Goal: Task Accomplishment & Management: Manage account settings

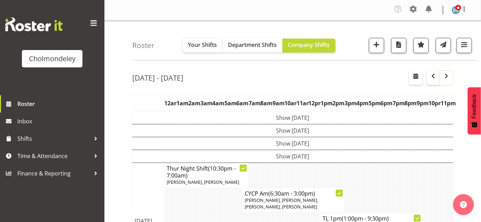
click at [448, 79] on span "button" at bounding box center [446, 76] width 8 height 8
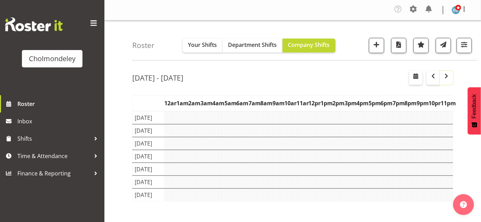
click at [448, 79] on span "button" at bounding box center [446, 76] width 8 height 8
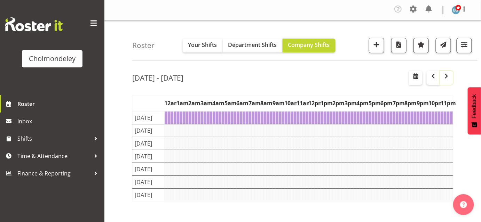
click at [448, 79] on span "button" at bounding box center [446, 76] width 8 height 8
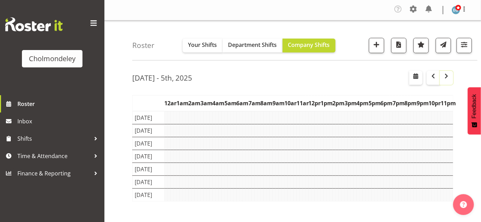
click at [448, 79] on span "button" at bounding box center [446, 76] width 8 height 8
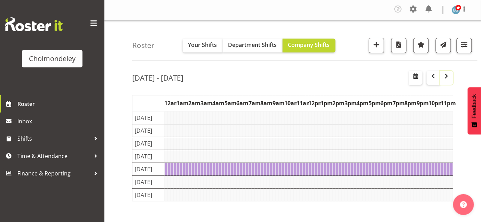
click at [448, 79] on span "button" at bounding box center [446, 76] width 8 height 8
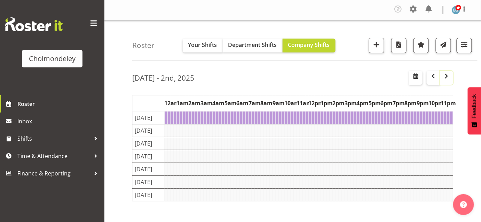
click at [448, 79] on span "button" at bounding box center [446, 76] width 8 height 8
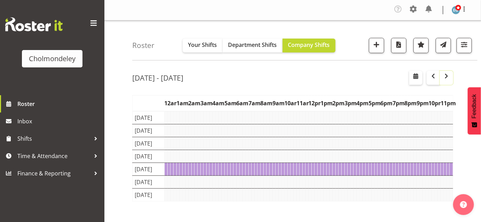
click at [448, 79] on span "button" at bounding box center [446, 76] width 8 height 8
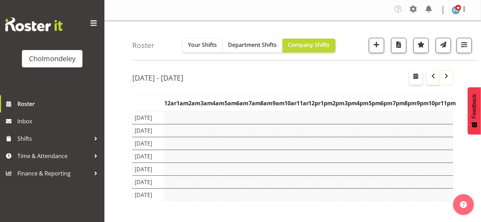
click at [448, 79] on span "button" at bounding box center [446, 76] width 8 height 8
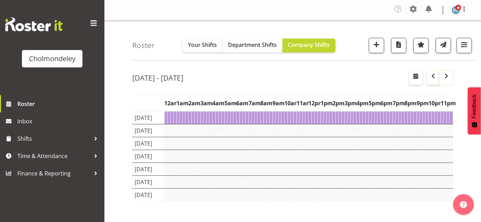
click at [448, 79] on span "button" at bounding box center [446, 76] width 8 height 8
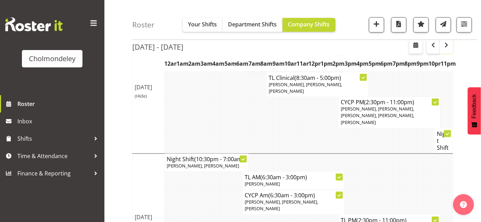
scroll to position [340, 0]
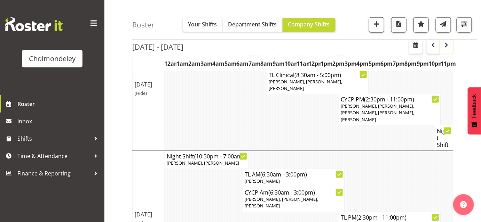
click at [449, 53] on button "button" at bounding box center [446, 47] width 13 height 14
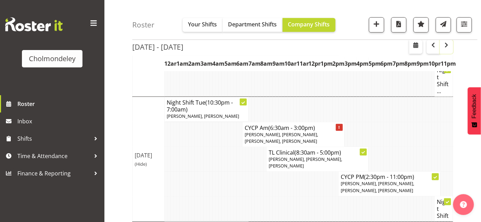
scroll to position [276, 0]
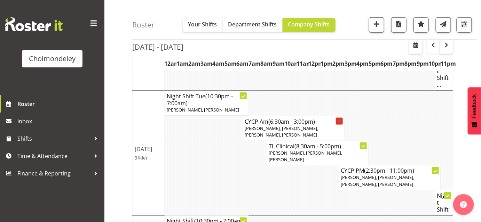
click at [432, 45] on span "button" at bounding box center [433, 45] width 8 height 8
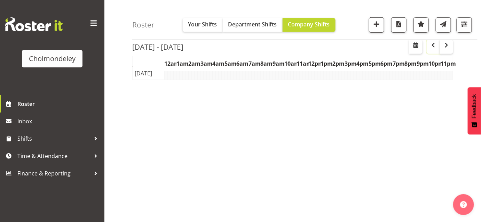
scroll to position [121, 0]
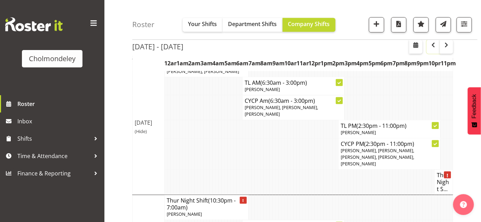
scroll to position [433, 0]
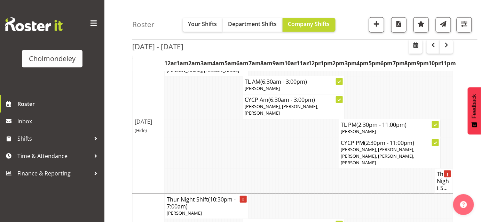
click at [479, 55] on div "[DATE] - [DATE] [DATE] - [DATE] [DATE] Day Week Fortnight Month calendar Month …" at bounding box center [306, 66] width 349 height 868
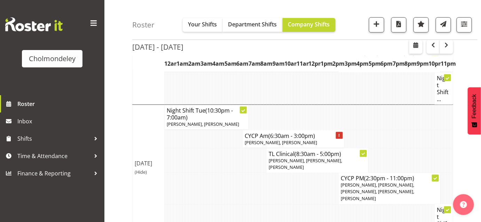
scroll to position [0, 0]
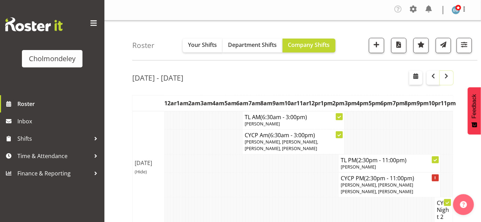
click at [451, 74] on button "button" at bounding box center [446, 78] width 13 height 14
click at [433, 79] on span "button" at bounding box center [433, 76] width 8 height 8
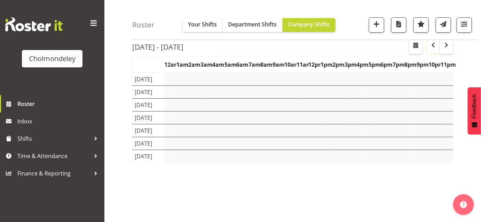
scroll to position [39, 0]
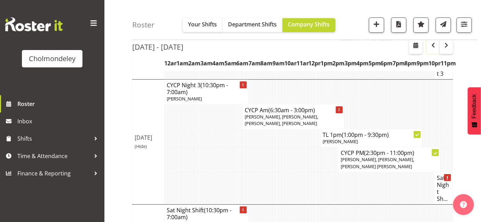
scroll to position [674, 0]
click at [449, 49] on span "button" at bounding box center [446, 45] width 8 height 8
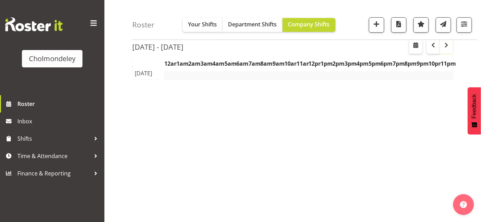
scroll to position [121, 0]
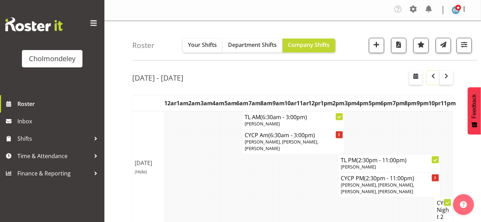
click at [433, 79] on span "button" at bounding box center [433, 76] width 8 height 8
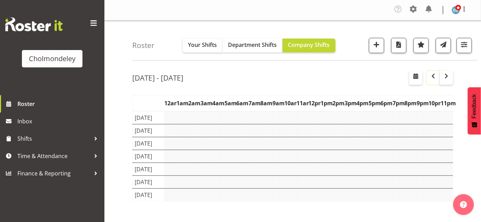
click at [433, 79] on span "button" at bounding box center [433, 76] width 8 height 8
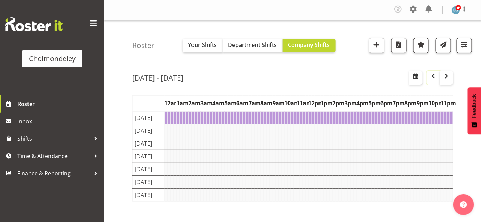
click at [433, 79] on span "button" at bounding box center [433, 76] width 8 height 8
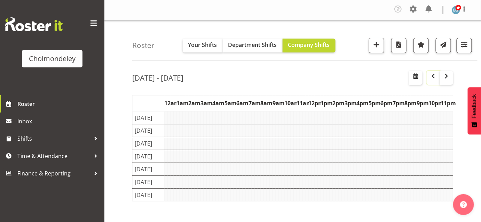
click at [433, 79] on span "button" at bounding box center [433, 76] width 8 height 8
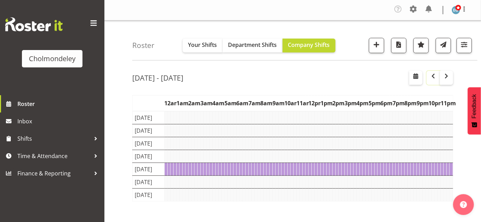
click at [433, 79] on span "button" at bounding box center [433, 76] width 8 height 8
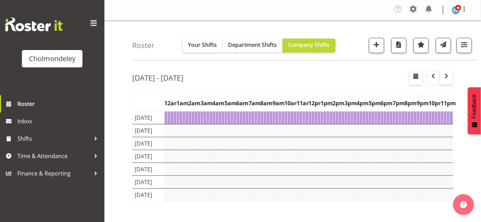
click at [433, 79] on span "button" at bounding box center [433, 76] width 8 height 8
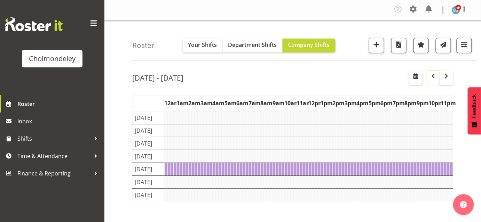
click at [433, 79] on span "button" at bounding box center [433, 76] width 8 height 8
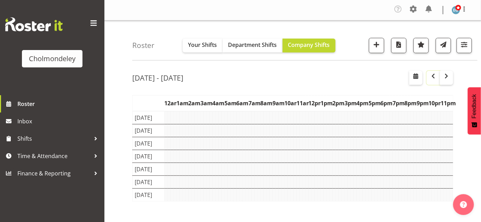
click at [433, 79] on span "button" at bounding box center [433, 76] width 8 height 8
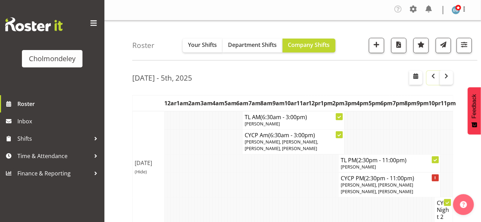
click at [433, 79] on span "button" at bounding box center [433, 76] width 8 height 8
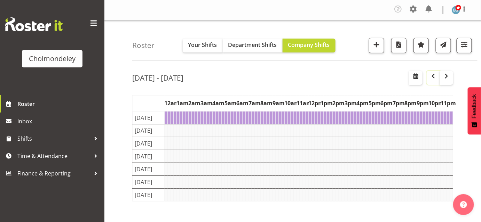
click at [432, 79] on span "button" at bounding box center [433, 76] width 8 height 8
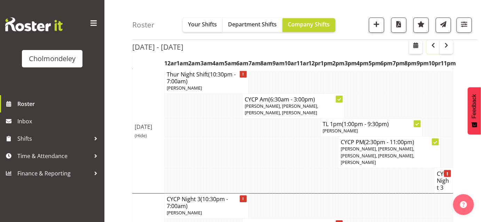
scroll to position [583, 0]
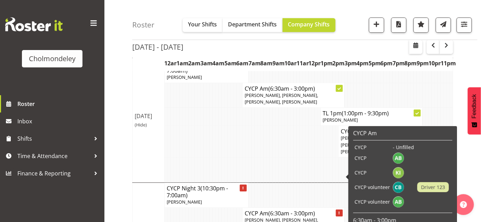
click at [340, 212] on icon at bounding box center [339, 213] width 1 height 3
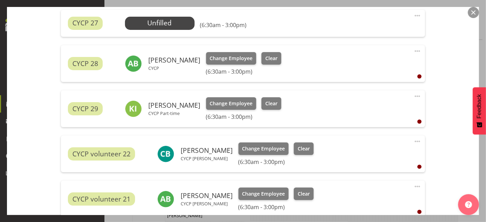
scroll to position [250, 0]
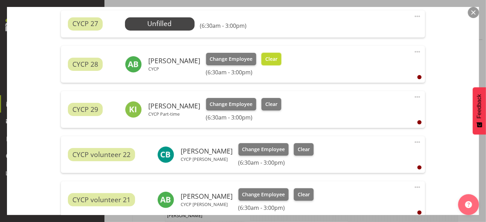
click at [269, 56] on span "Clear" at bounding box center [271, 59] width 12 height 8
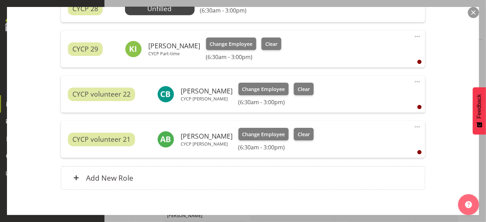
scroll to position [337, 0]
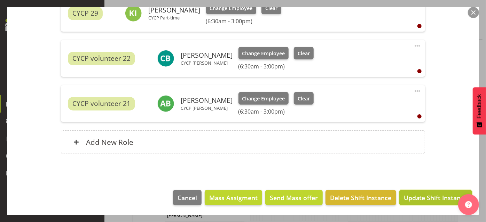
click at [433, 198] on span "Update Shift Instance" at bounding box center [436, 198] width 64 height 9
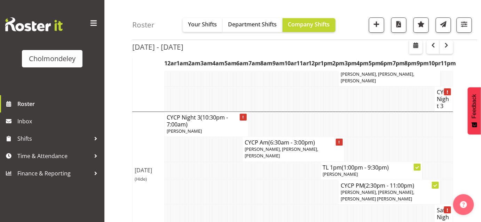
scroll to position [674, 0]
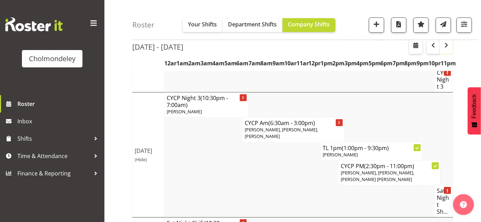
click at [448, 46] on span "button" at bounding box center [446, 45] width 8 height 8
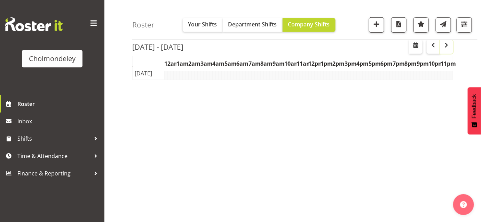
scroll to position [121, 0]
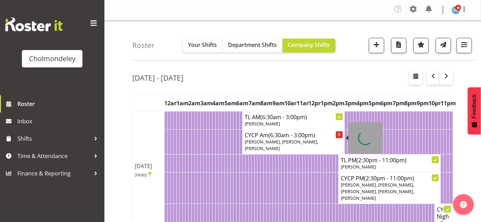
click at [339, 135] on icon at bounding box center [339, 135] width 1 height 3
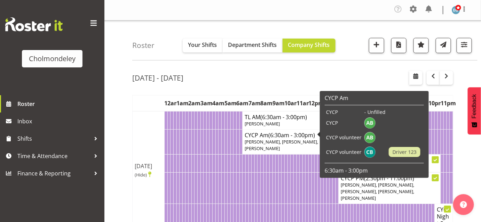
click at [288, 138] on body "Cholmondeley Roster Inbox Shifts Time & Attendance Finance & Reporting Company …" at bounding box center [240, 111] width 481 height 222
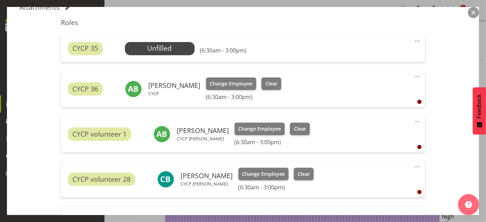
scroll to position [228, 0]
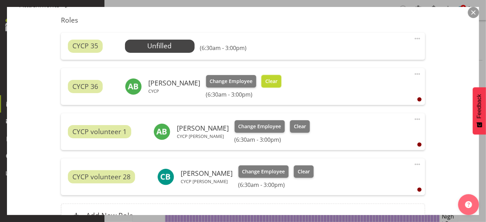
click at [265, 80] on span "Clear" at bounding box center [271, 82] width 12 height 8
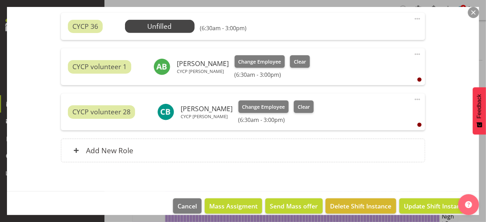
scroll to position [291, 0]
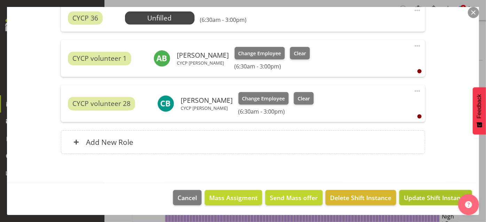
click at [434, 195] on span "Update Shift Instance" at bounding box center [436, 198] width 64 height 9
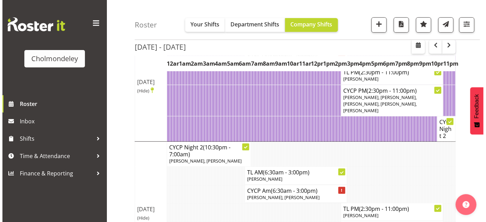
scroll to position [83, 0]
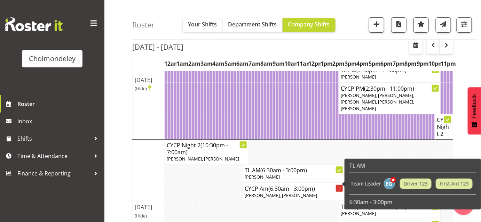
click at [338, 185] on div at bounding box center [339, 188] width 7 height 7
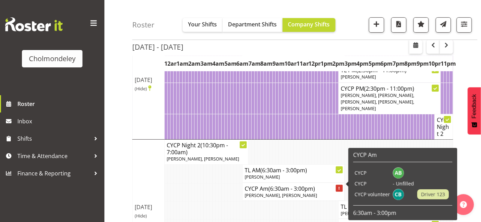
click at [341, 185] on div at bounding box center [339, 188] width 7 height 7
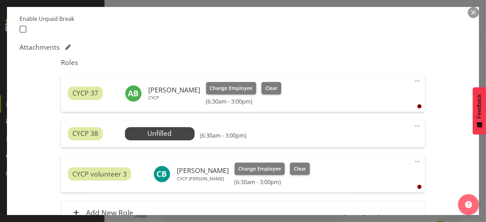
scroll to position [186, 0]
click at [268, 88] on span "Clear" at bounding box center [271, 88] width 12 height 8
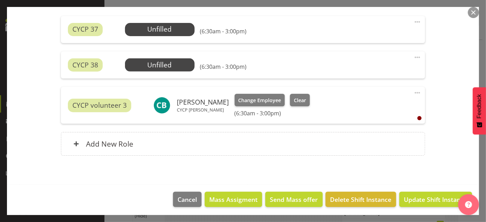
scroll to position [246, 0]
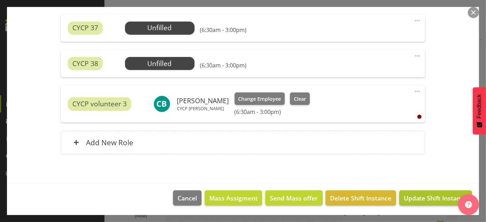
click at [437, 196] on span "Update Shift Instance" at bounding box center [436, 198] width 64 height 9
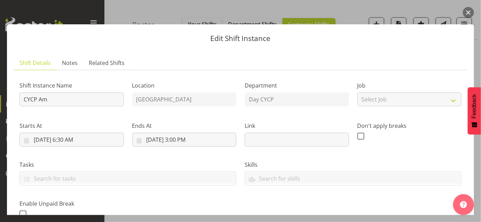
scroll to position [121, 0]
click at [469, 9] on button "button" at bounding box center [468, 12] width 11 height 11
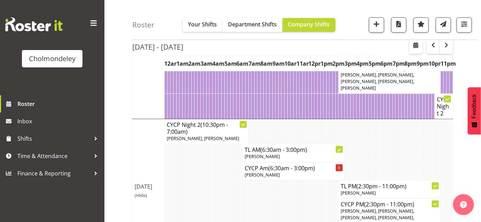
scroll to position [123, 0]
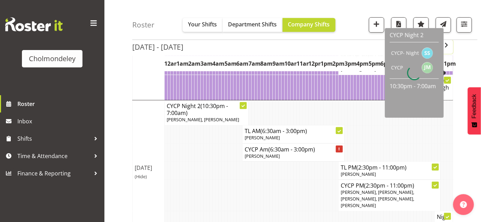
click at [446, 49] on span "button" at bounding box center [446, 45] width 8 height 8
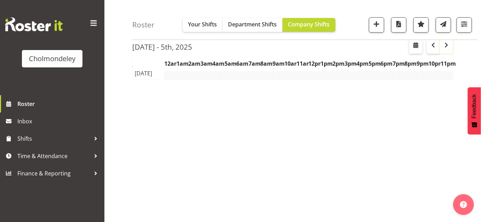
scroll to position [121, 0]
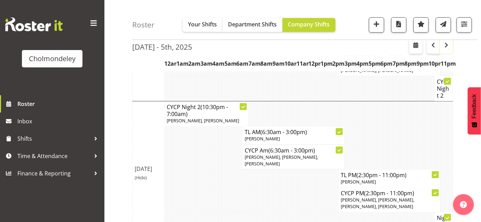
click at [446, 49] on span "button" at bounding box center [446, 45] width 8 height 8
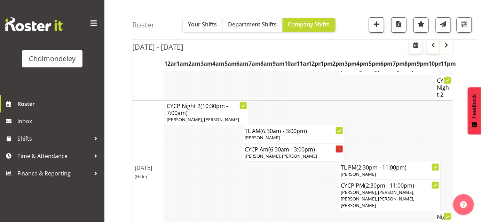
click at [451, 47] on button "button" at bounding box center [446, 47] width 13 height 14
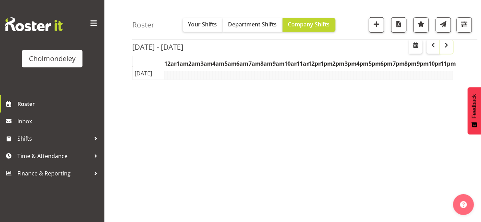
click at [451, 47] on button "button" at bounding box center [446, 47] width 13 height 14
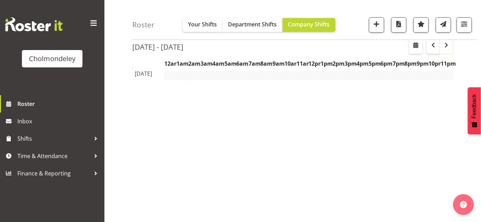
click at [451, 47] on button "button" at bounding box center [446, 47] width 13 height 14
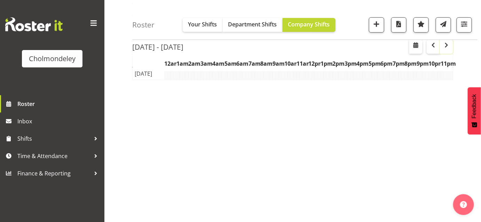
click at [451, 47] on button "button" at bounding box center [446, 47] width 13 height 14
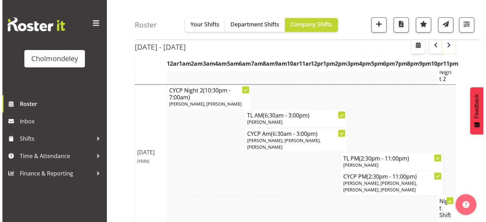
scroll to position [141, 0]
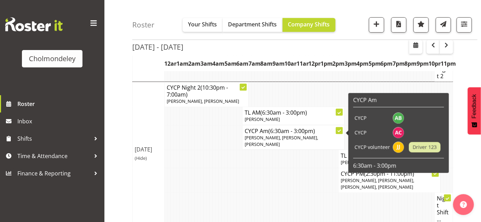
click at [339, 129] on icon at bounding box center [339, 130] width 3 height 3
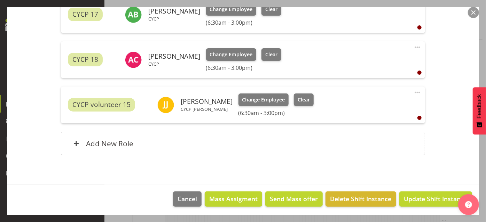
scroll to position [265, 0]
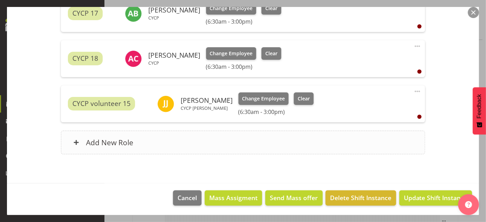
click at [99, 141] on h6 "Add New Role" at bounding box center [109, 142] width 47 height 9
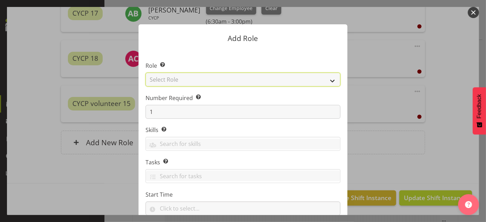
click at [309, 79] on select "Select Role Awhi Team CYCP CYCP Casual CYCP Part Time CYCP volunteer CYCP- Nigh…" at bounding box center [243, 80] width 195 height 14
select select "206"
click at [146, 73] on select "Select Role Awhi Team CYCP CYCP Casual CYCP Part Time CYCP volunteer CYCP- Nigh…" at bounding box center [243, 80] width 195 height 14
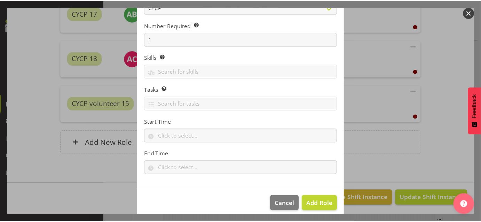
scroll to position [79, 0]
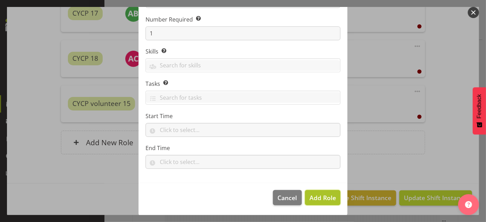
click at [315, 198] on span "Add Role" at bounding box center [322, 198] width 26 height 8
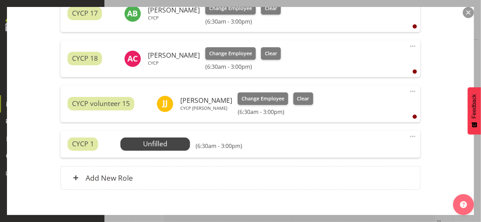
scroll to position [301, 0]
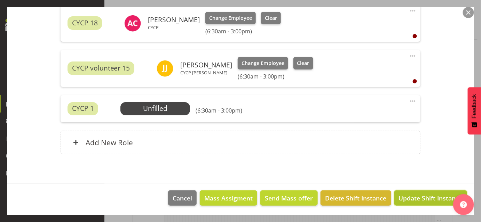
click at [434, 199] on span "Update Shift Instance" at bounding box center [431, 198] width 64 height 9
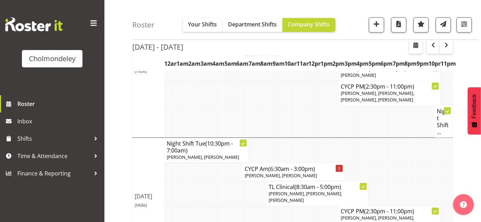
scroll to position [233, 0]
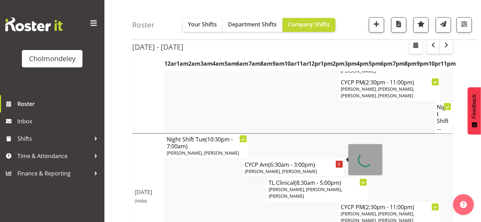
click at [339, 163] on icon at bounding box center [339, 164] width 1 height 3
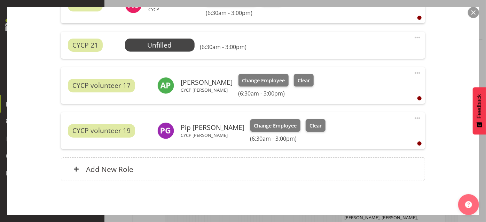
scroll to position [337, 0]
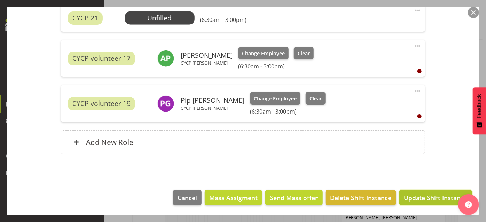
click at [434, 199] on span "Update Shift Instance" at bounding box center [436, 198] width 64 height 9
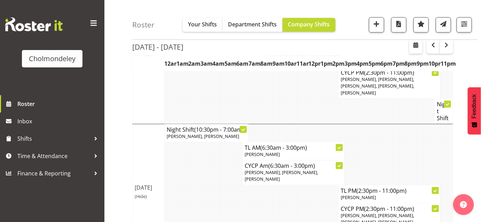
scroll to position [380, 0]
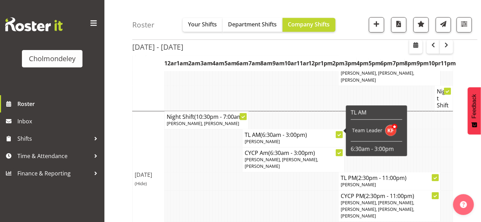
click at [338, 152] on icon at bounding box center [339, 153] width 3 height 3
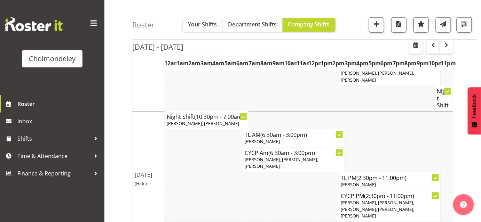
click at [340, 152] on icon at bounding box center [339, 153] width 3 height 3
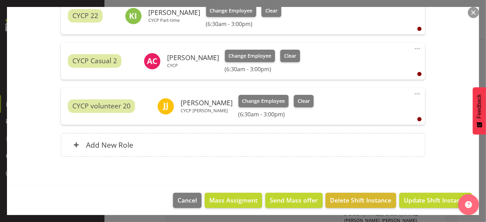
scroll to position [264, 0]
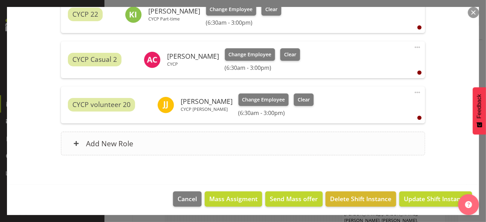
click at [146, 148] on div "Add New Role" at bounding box center [243, 144] width 364 height 24
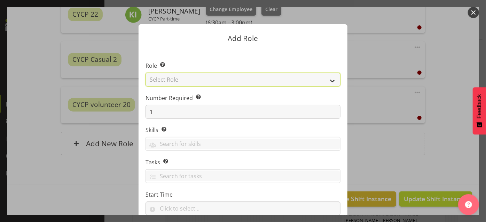
drag, startPoint x: 175, startPoint y: 81, endPoint x: 173, endPoint y: 85, distance: 4.4
click at [175, 81] on select "Select Role Awhi Team CYCP CYCP Casual CYCP Part Time CYCP volunteer CYCP- Nigh…" at bounding box center [243, 80] width 195 height 14
select select "206"
click at [146, 73] on select "Select Role Awhi Team CYCP CYCP Casual CYCP Part Time CYCP volunteer CYCP- Nigh…" at bounding box center [243, 80] width 195 height 14
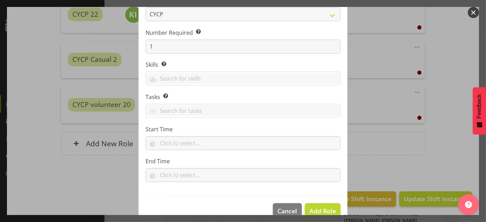
scroll to position [79, 0]
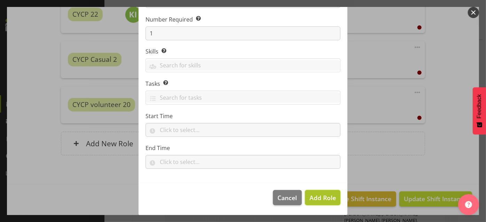
click at [328, 197] on span "Add Role" at bounding box center [322, 198] width 26 height 8
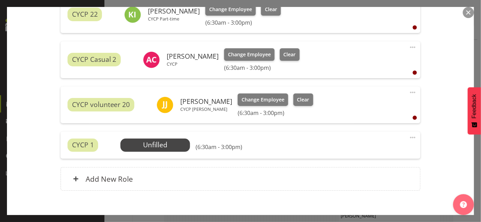
scroll to position [301, 0]
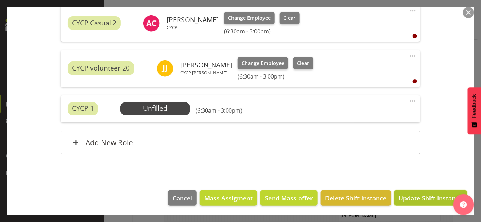
click at [428, 195] on span "Update Shift Instance" at bounding box center [431, 198] width 64 height 9
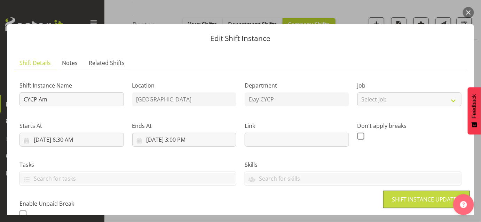
scroll to position [121, 0]
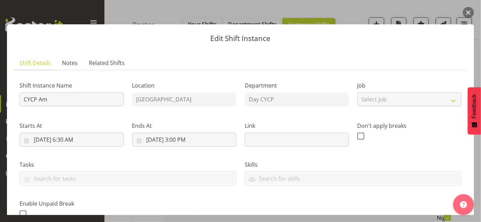
click at [467, 14] on button "button" at bounding box center [468, 12] width 11 height 11
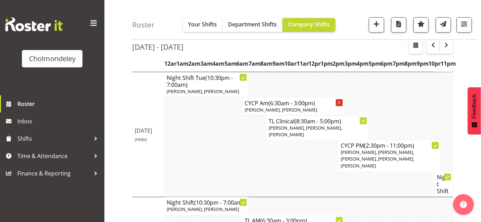
scroll to position [289, 0]
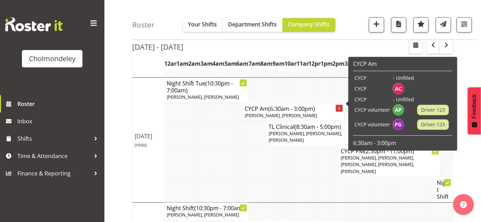
click at [339, 107] on icon at bounding box center [339, 108] width 1 height 3
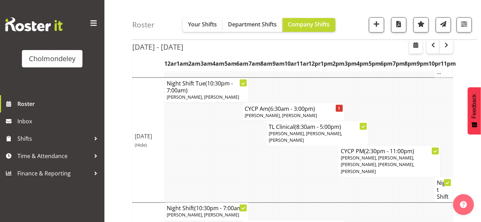
click at [317, 112] on span "[PERSON_NAME], [PERSON_NAME]" at bounding box center [281, 115] width 72 height 6
click at [320, 105] on h4 "CYCP Am (6:30am - 3:00pm)" at bounding box center [293, 108] width 97 height 7
click at [293, 105] on span "(6:30am - 3:00pm)" at bounding box center [291, 109] width 47 height 8
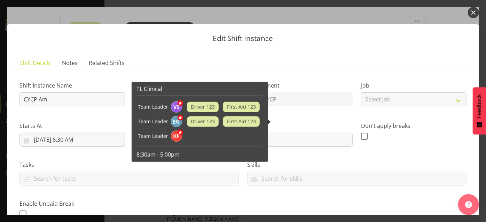
scroll to position [249, 0]
click at [472, 15] on button "button" at bounding box center [473, 12] width 11 height 11
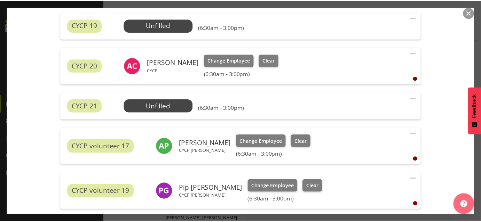
scroll to position [289, 0]
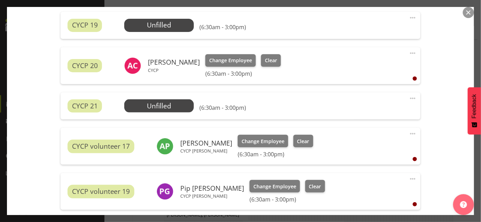
click at [468, 14] on button "button" at bounding box center [468, 12] width 11 height 11
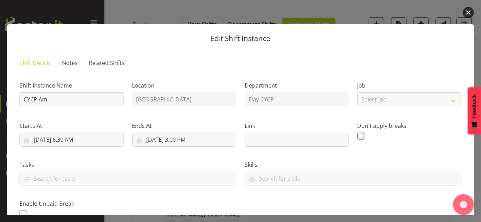
click at [468, 13] on button "button" at bounding box center [468, 12] width 11 height 11
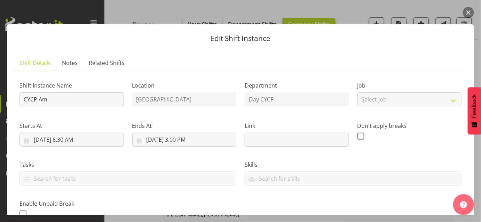
click at [469, 11] on button "button" at bounding box center [468, 12] width 11 height 11
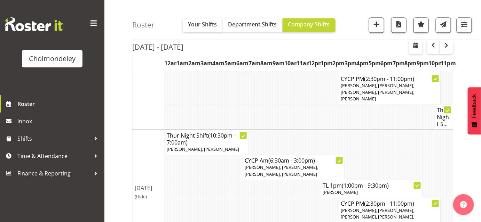
scroll to position [505, 0]
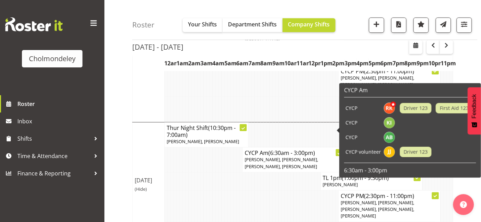
click at [338, 152] on icon at bounding box center [339, 153] width 3 height 3
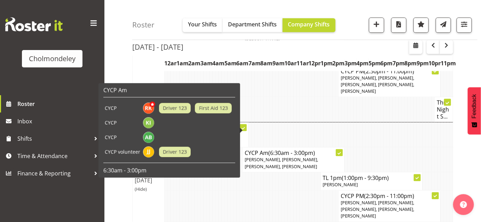
click at [337, 149] on div at bounding box center [339, 152] width 7 height 7
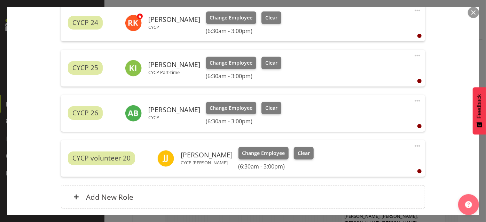
scroll to position [257, 0]
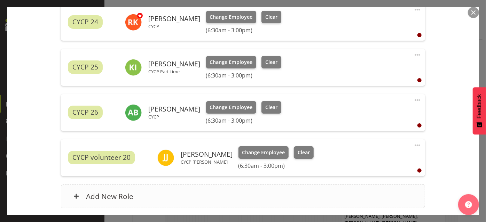
click at [121, 194] on h6 "Add New Role" at bounding box center [109, 196] width 47 height 9
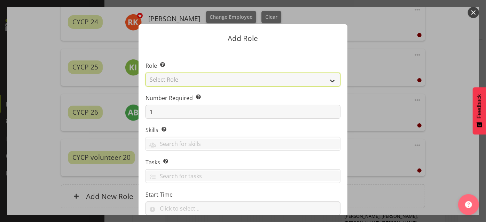
click at [206, 78] on select "Select Role Awhi Team CYCP CYCP Casual CYCP Part Time CYCP volunteer CYCP- Nigh…" at bounding box center [243, 80] width 195 height 14
select select "206"
click at [146, 73] on select "Select Role Awhi Team CYCP CYCP Casual CYCP Part Time CYCP volunteer CYCP- Nigh…" at bounding box center [243, 80] width 195 height 14
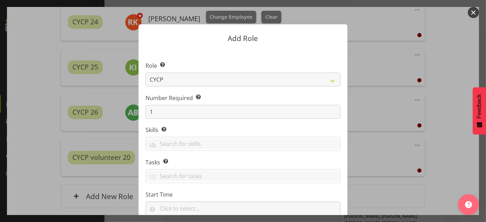
scroll to position [79, 0]
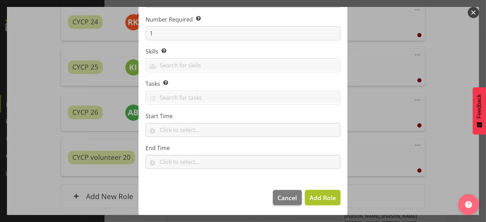
click at [327, 198] on span "Add Role" at bounding box center [322, 198] width 26 height 8
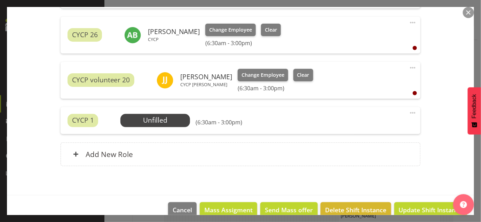
scroll to position [346, 0]
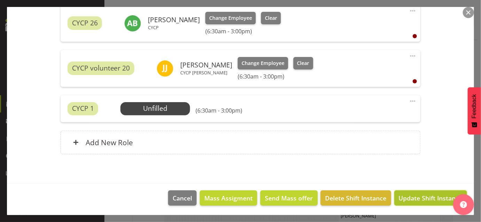
click at [411, 198] on span "Update Shift Instance" at bounding box center [431, 198] width 64 height 9
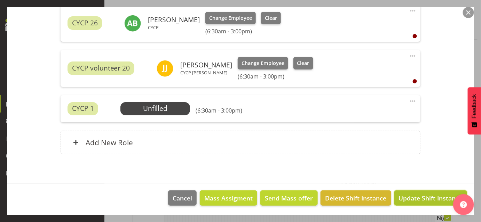
click at [435, 196] on span "Update Shift Instance" at bounding box center [431, 198] width 64 height 9
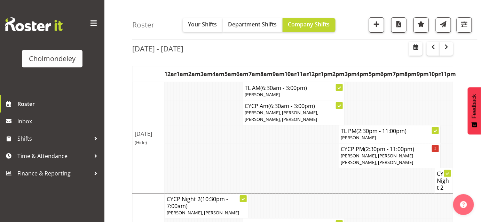
scroll to position [0, 0]
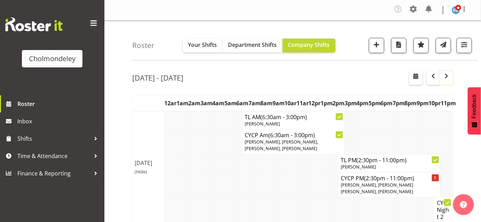
click at [446, 79] on span "button" at bounding box center [446, 76] width 8 height 8
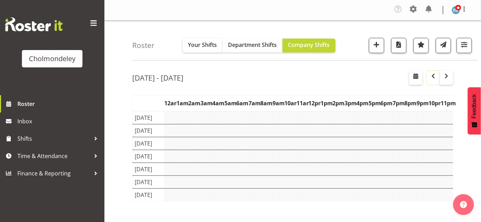
click at [429, 77] on button "button" at bounding box center [433, 78] width 13 height 14
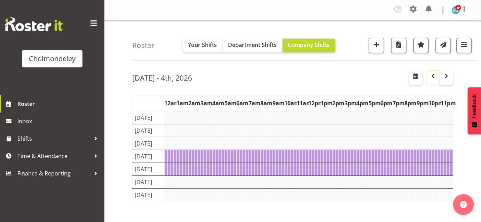
click at [429, 77] on button "button" at bounding box center [433, 78] width 13 height 14
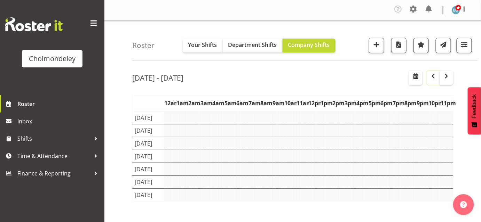
click at [429, 77] on button "button" at bounding box center [433, 78] width 13 height 14
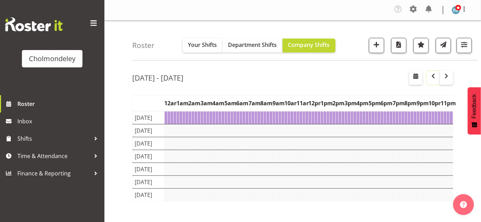
click at [429, 77] on button "button" at bounding box center [433, 78] width 13 height 14
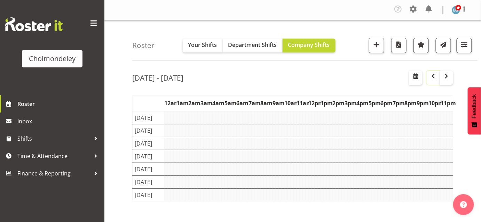
click at [429, 77] on button "button" at bounding box center [433, 78] width 13 height 14
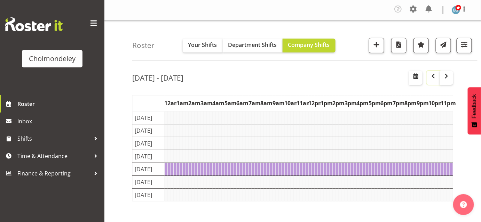
click at [429, 77] on button "button" at bounding box center [433, 78] width 13 height 14
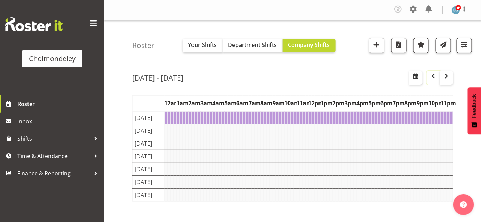
click at [429, 77] on button "button" at bounding box center [433, 78] width 13 height 14
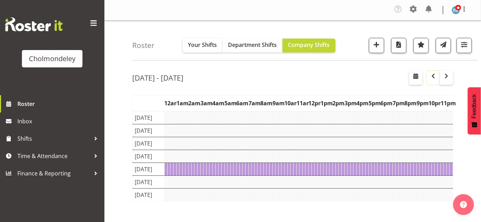
click at [429, 77] on button "button" at bounding box center [433, 78] width 13 height 14
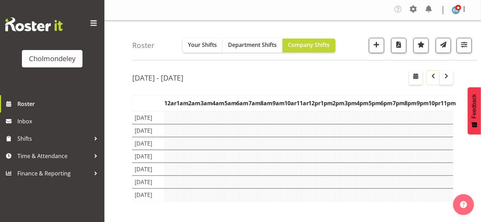
click at [429, 77] on button "button" at bounding box center [433, 78] width 13 height 14
click at [446, 76] on span "button" at bounding box center [446, 76] width 8 height 8
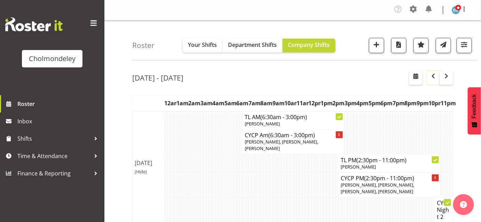
click at [438, 76] on button "button" at bounding box center [433, 78] width 13 height 14
click at [434, 76] on span "button" at bounding box center [433, 76] width 8 height 8
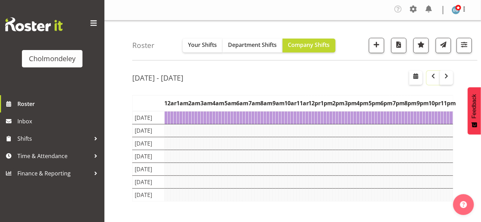
click at [434, 76] on span "button" at bounding box center [433, 76] width 8 height 8
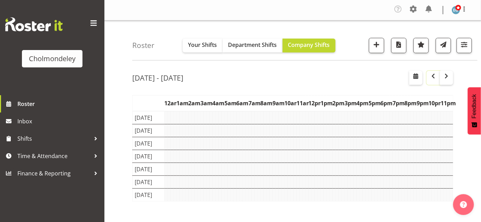
click at [434, 76] on span "button" at bounding box center [433, 76] width 8 height 8
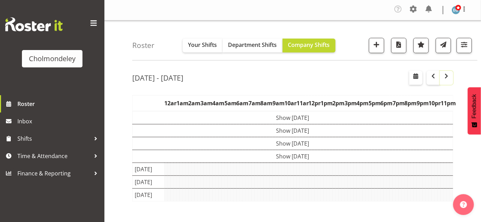
click at [448, 76] on span "button" at bounding box center [446, 76] width 8 height 8
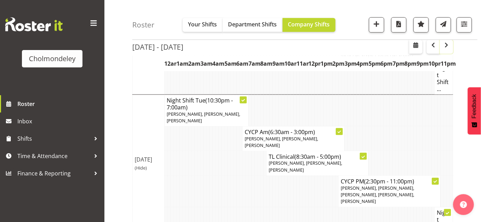
scroll to position [281, 0]
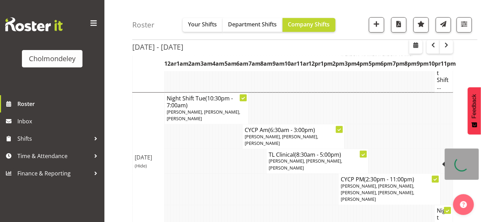
click at [435, 179] on icon at bounding box center [435, 180] width 3 height 2
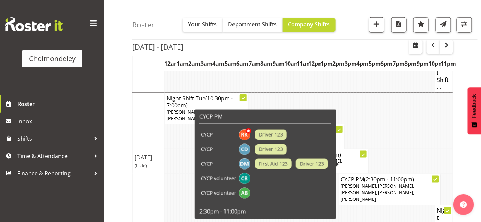
click at [435, 179] on icon at bounding box center [435, 180] width 3 height 2
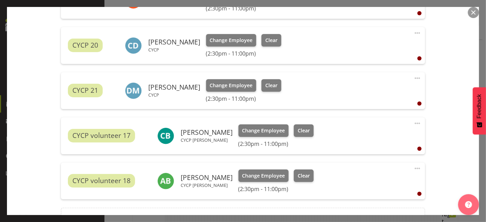
scroll to position [269, 0]
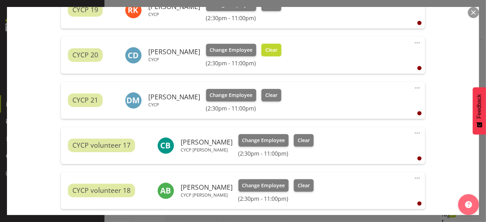
click at [273, 48] on span "Clear" at bounding box center [271, 50] width 12 height 8
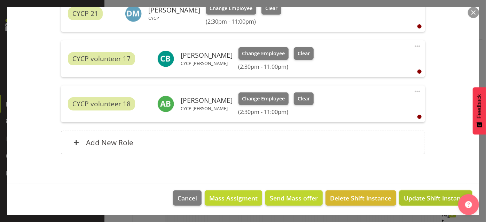
click at [430, 197] on span "Update Shift Instance" at bounding box center [436, 198] width 64 height 9
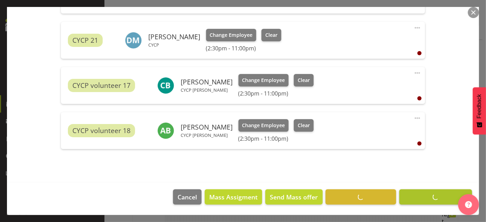
scroll to position [318, 0]
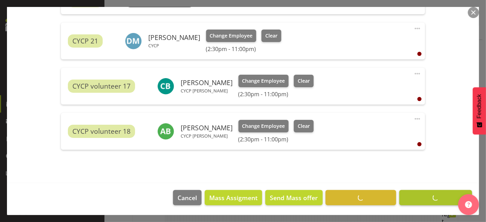
click at [430, 197] on footer "Cancel Mass Assigment Send Mass offer Delete Shift Instance Update Shift Instan…" at bounding box center [243, 199] width 472 height 33
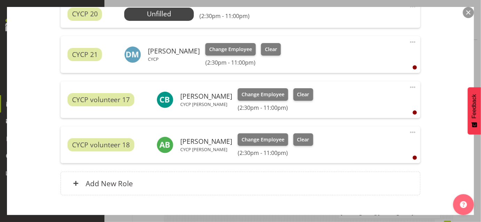
scroll to position [346, 0]
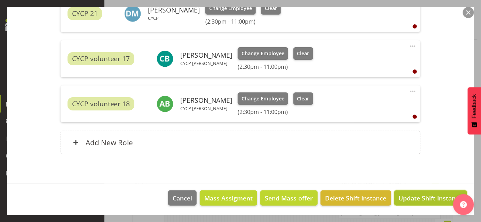
click at [445, 195] on span "Update Shift Instance" at bounding box center [431, 198] width 64 height 9
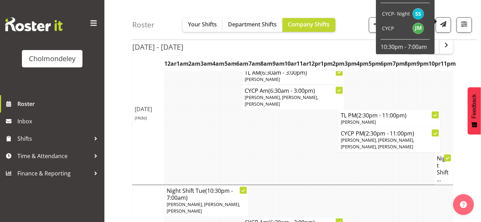
scroll to position [196, 0]
